Goal: Task Accomplishment & Management: Manage account settings

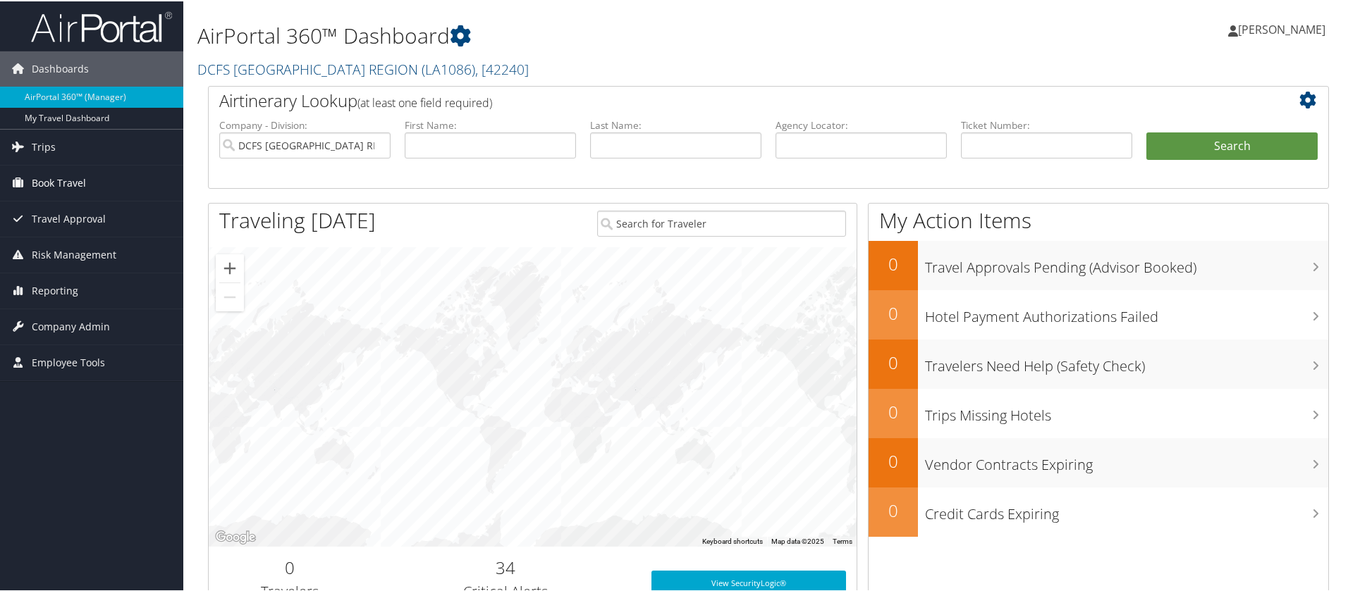
click at [80, 175] on span "Book Travel" at bounding box center [59, 181] width 54 height 35
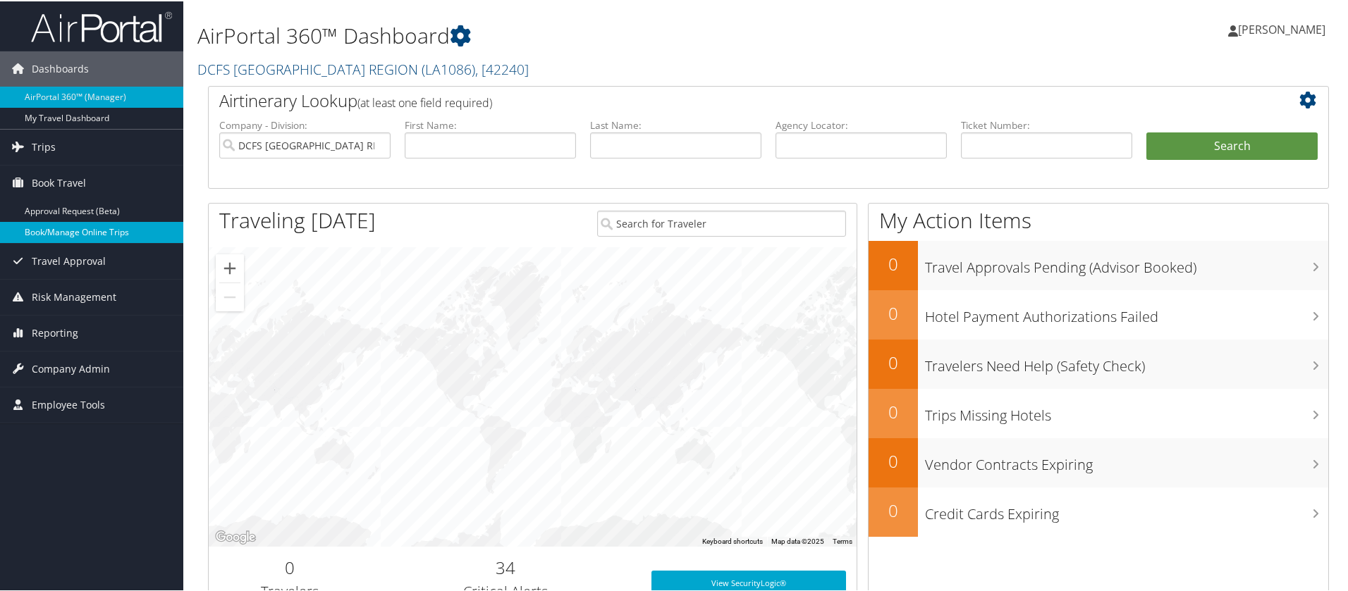
click at [125, 231] on link "Book/Manage Online Trips" at bounding box center [91, 231] width 183 height 21
click at [95, 231] on link "Book/Manage Online Trips" at bounding box center [91, 231] width 183 height 21
click at [78, 226] on link "Book/Manage Online Trips" at bounding box center [91, 231] width 183 height 21
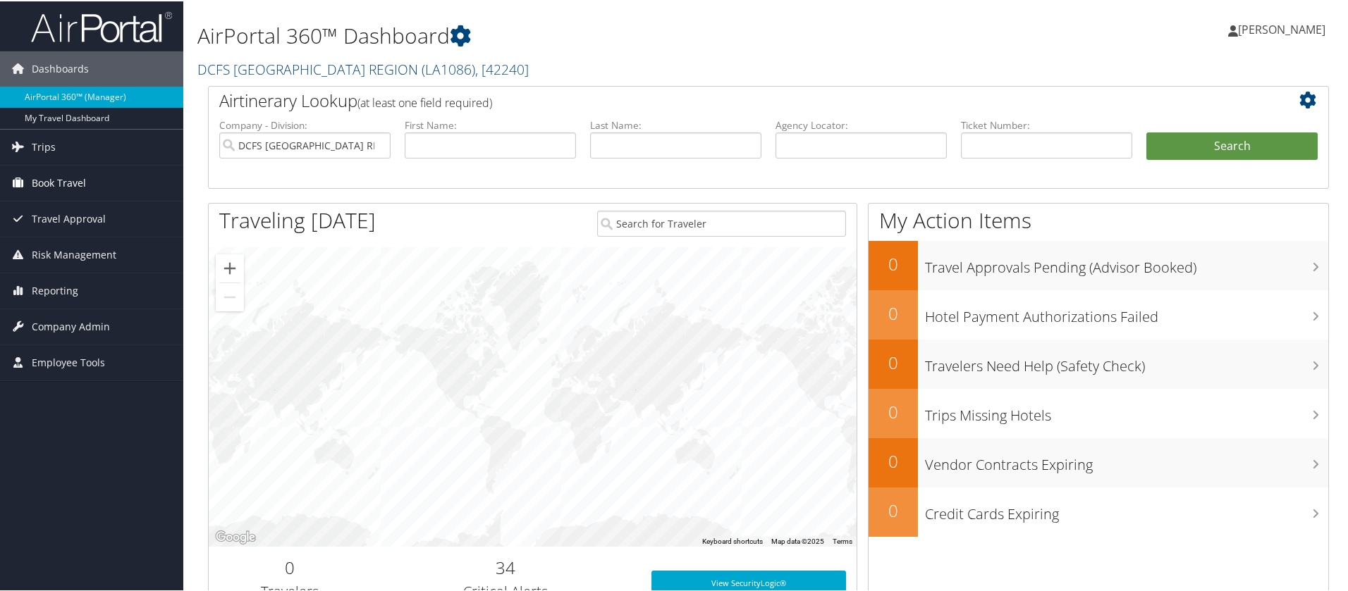
click at [69, 179] on span "Book Travel" at bounding box center [59, 181] width 54 height 35
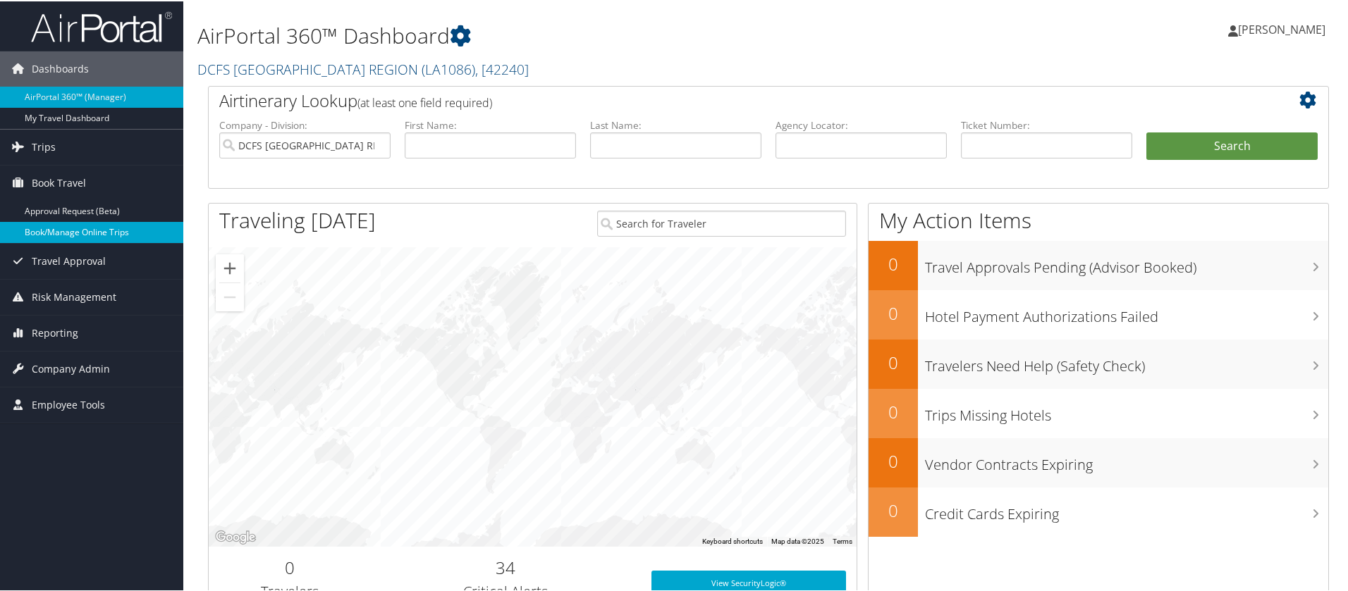
click at [99, 231] on link "Book/Manage Online Trips" at bounding box center [91, 231] width 183 height 21
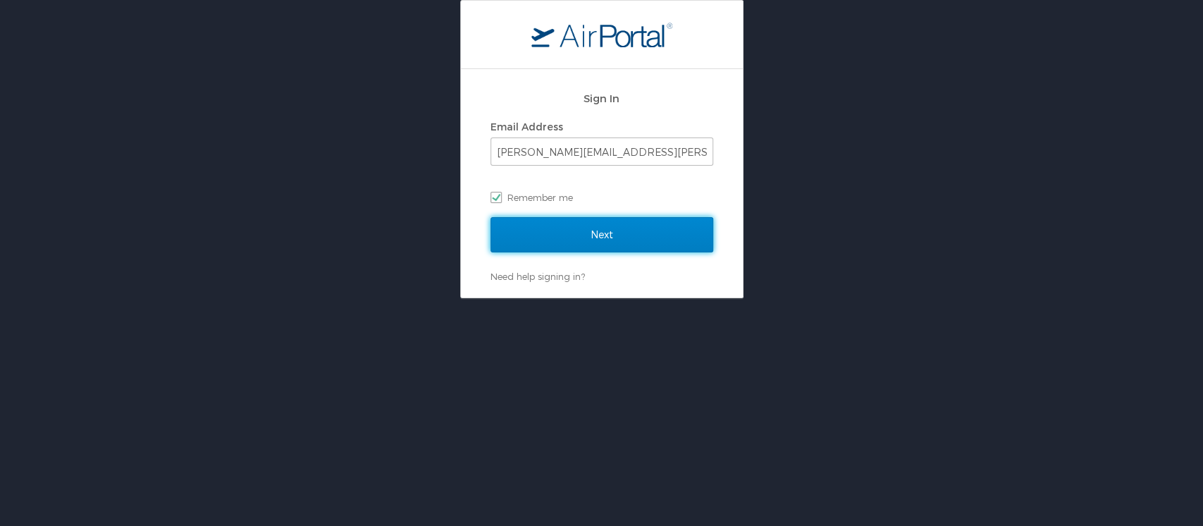
click at [648, 245] on input "Next" at bounding box center [602, 234] width 223 height 35
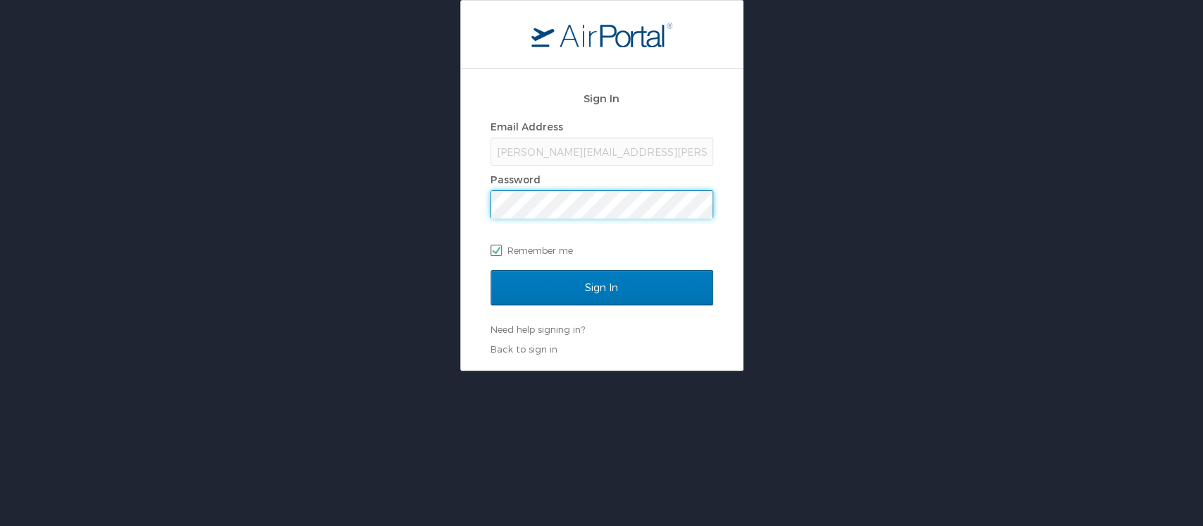
click at [491, 270] on input "Sign In" at bounding box center [602, 287] width 223 height 35
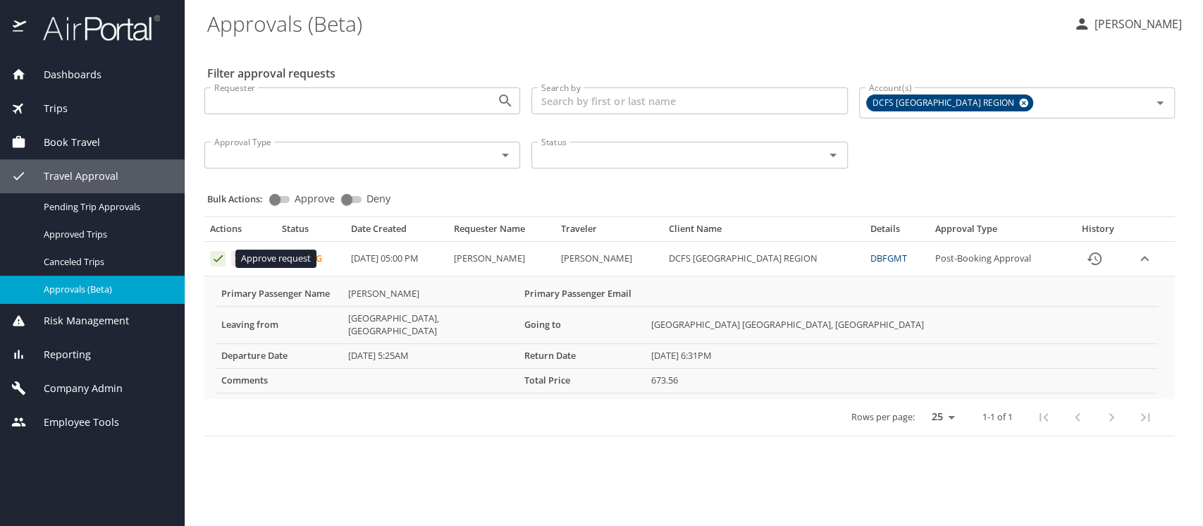
click at [212, 258] on icon "Approval table" at bounding box center [217, 258] width 13 height 13
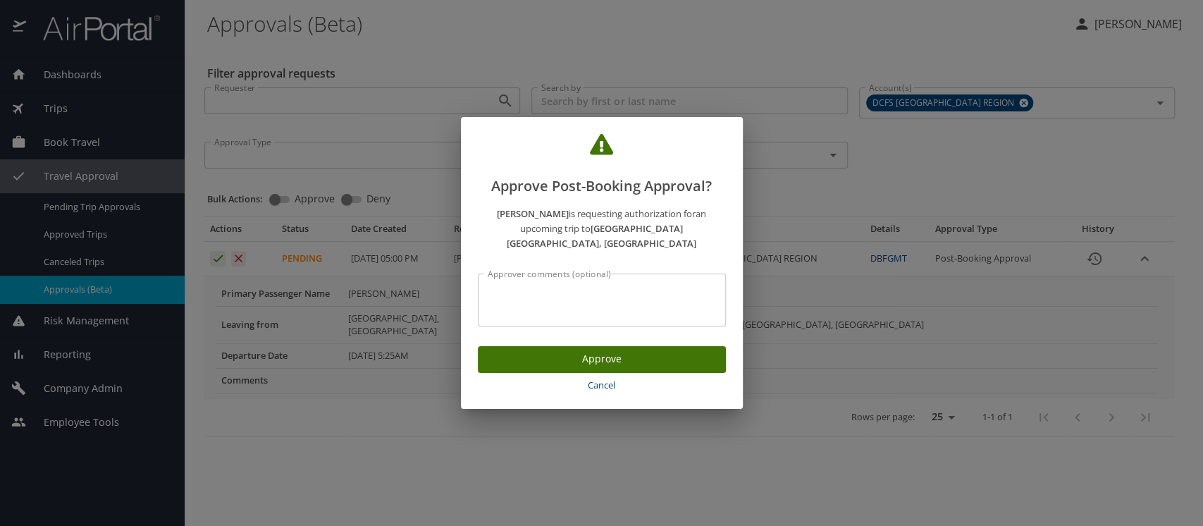
click at [543, 264] on p "Lexis Butler is requesting authorization for an upcoming trip to West Palm Beac…" at bounding box center [602, 266] width 248 height 119
click at [551, 277] on div "Approver comments (optional)" at bounding box center [602, 300] width 248 height 53
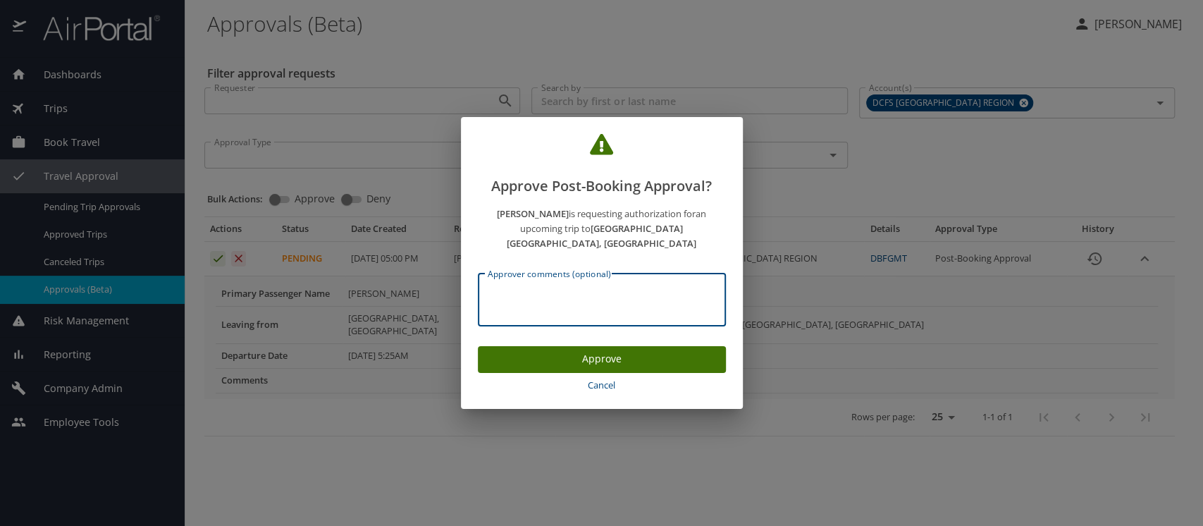
type textarea "a"
type textarea "Approved"
click at [630, 352] on span "Approve" at bounding box center [602, 359] width 226 height 18
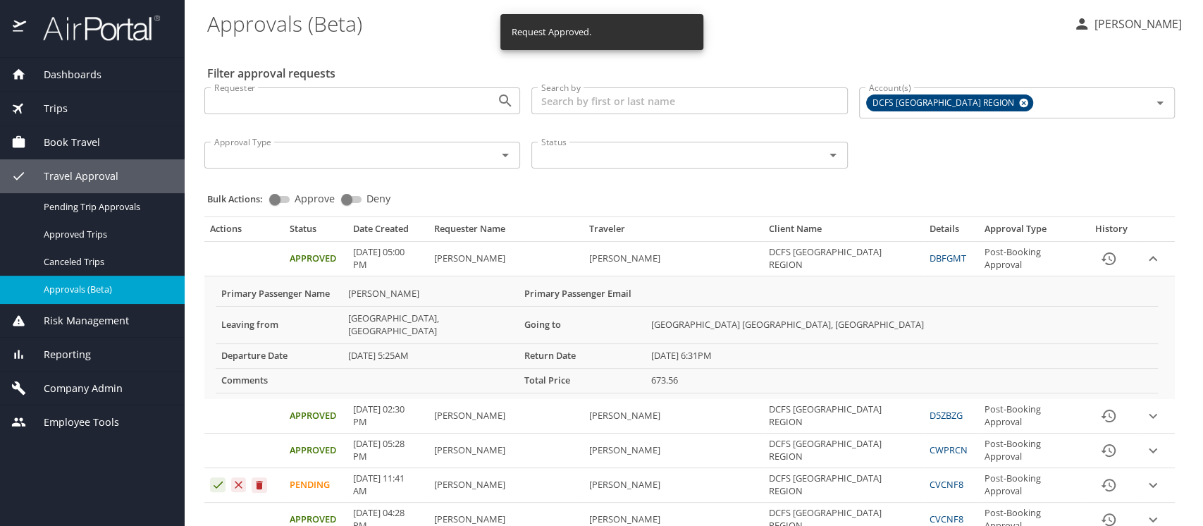
click at [929, 262] on link "DBFGMT" at bounding box center [947, 258] width 37 height 13
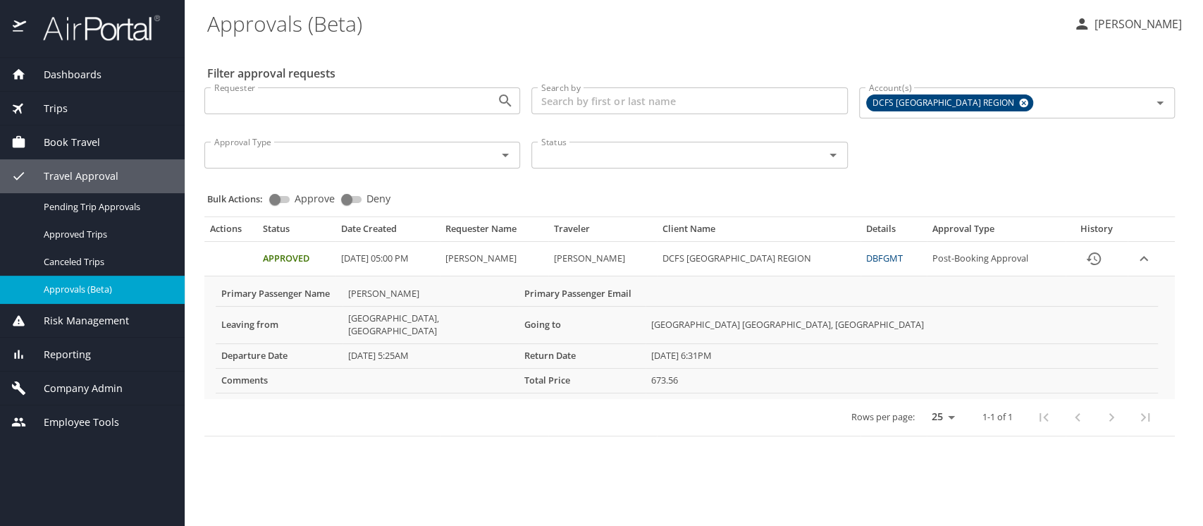
click at [869, 254] on link "DBFGMT" at bounding box center [884, 258] width 37 height 13
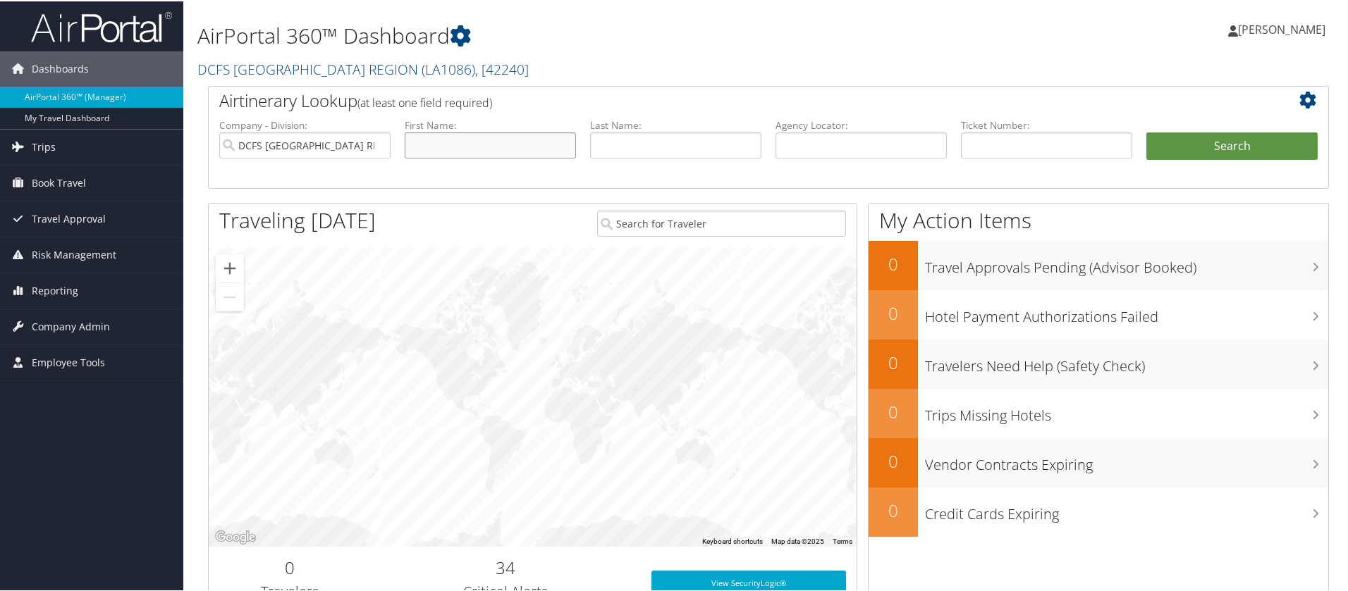
click at [432, 137] on input "text" at bounding box center [490, 144] width 171 height 26
type input "lexis"
type input "[PERSON_NAME]"
click at [1146, 131] on button "Search" at bounding box center [1231, 145] width 171 height 28
